Goal: Check status: Check status

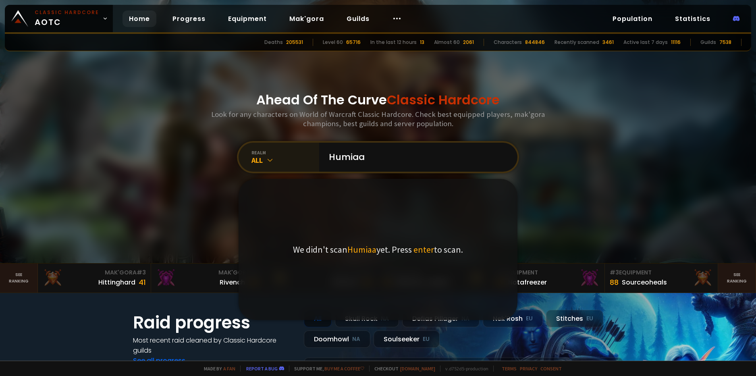
type input "Humiaa"
click at [278, 159] on div "All" at bounding box center [285, 160] width 68 height 9
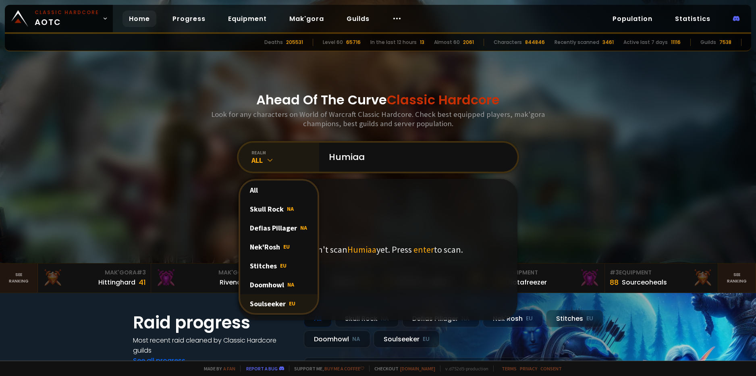
click at [287, 299] on div "Soulseeker EU" at bounding box center [278, 303] width 77 height 19
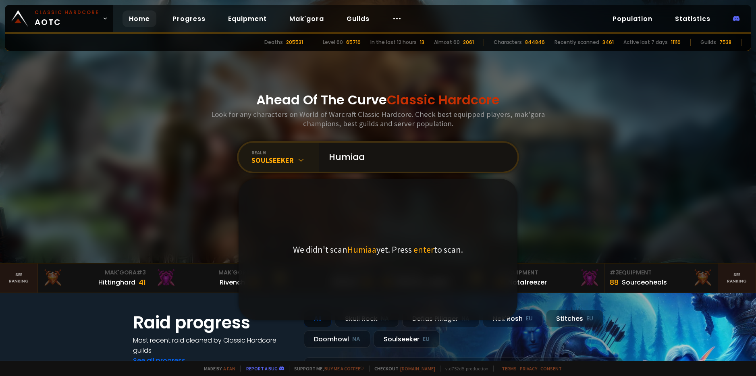
click at [395, 162] on input "Humiaa" at bounding box center [416, 157] width 184 height 29
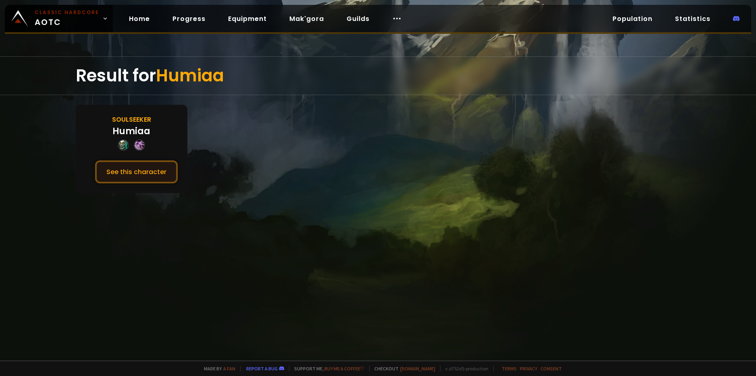
click at [136, 161] on button "See this character" at bounding box center [136, 171] width 83 height 23
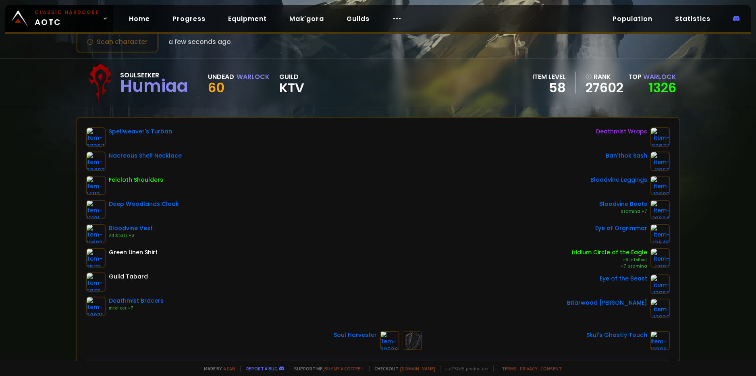
scroll to position [40, 0]
